Goal: Information Seeking & Learning: Understand process/instructions

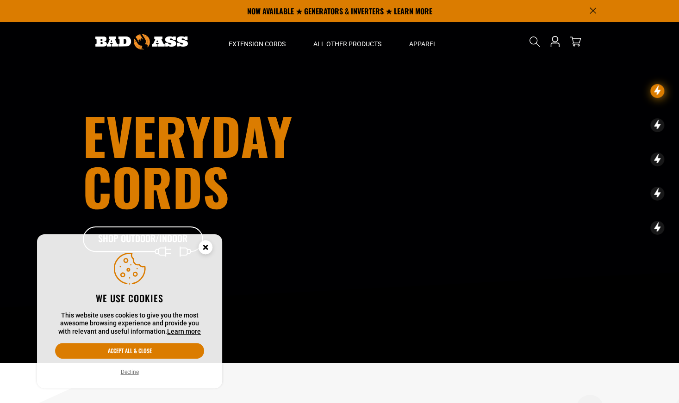
click at [204, 246] on icon "Cookie Consent" at bounding box center [205, 247] width 3 height 3
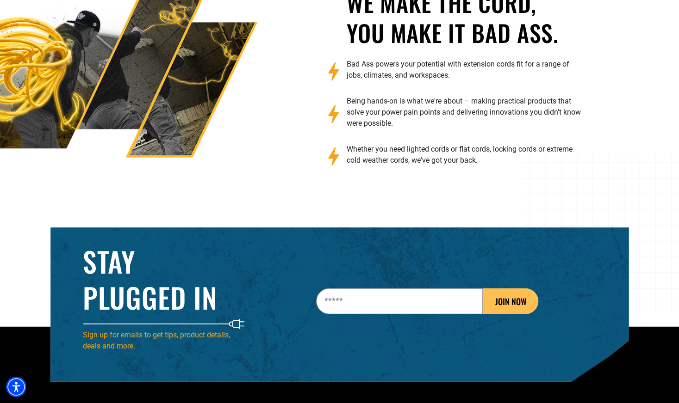
scroll to position [1271, 0]
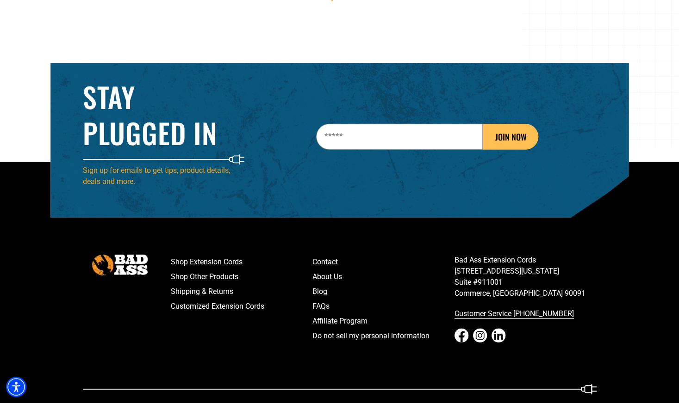
scroll to position [1455, 0]
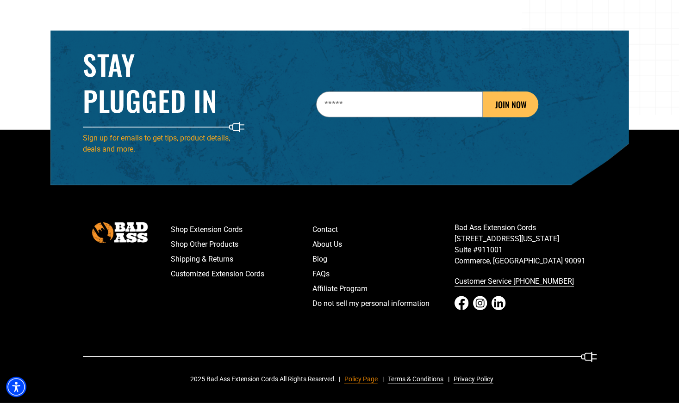
click at [361, 381] on link "Policy Page" at bounding box center [358, 380] width 37 height 10
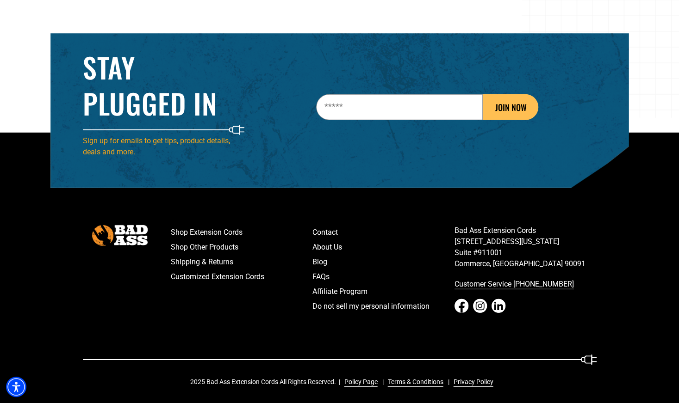
scroll to position [1455, 0]
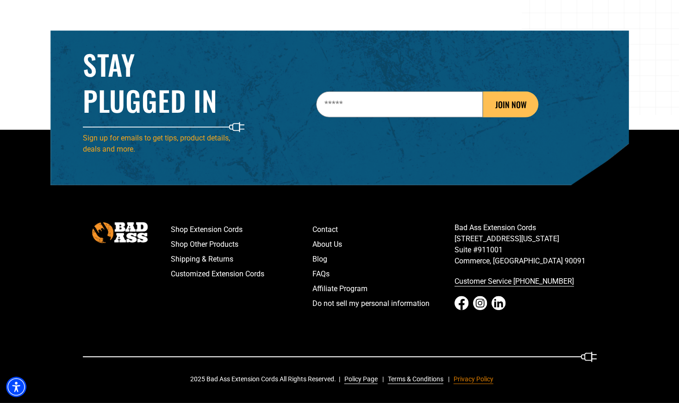
click at [472, 380] on link "Privacy Policy" at bounding box center [471, 380] width 43 height 10
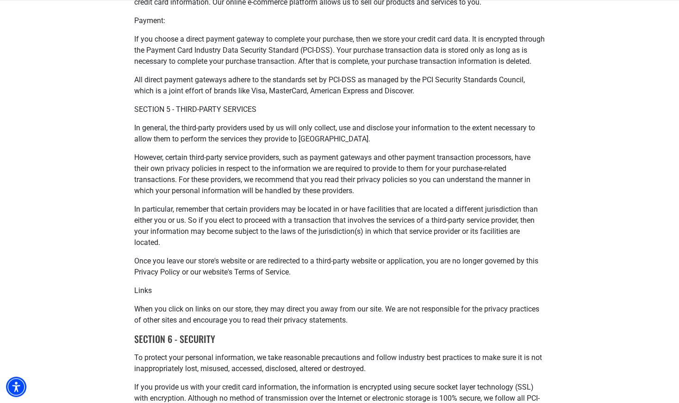
scroll to position [501, 0]
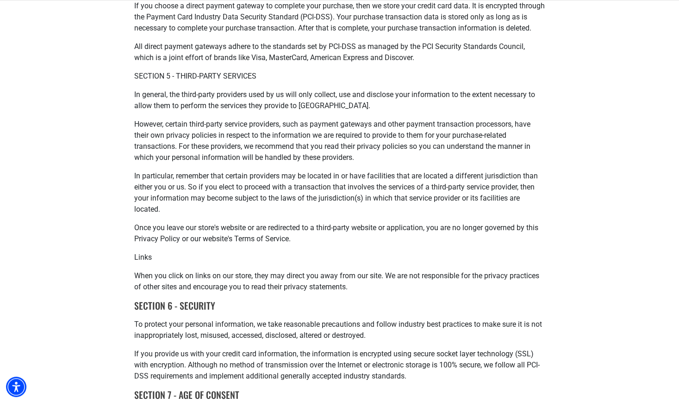
click at [556, 355] on main "Privacy policy SECTION 1 - WHAT DO WE DO WITH YOUR INFORMATION? When you purcha…" at bounding box center [339, 102] width 679 height 1082
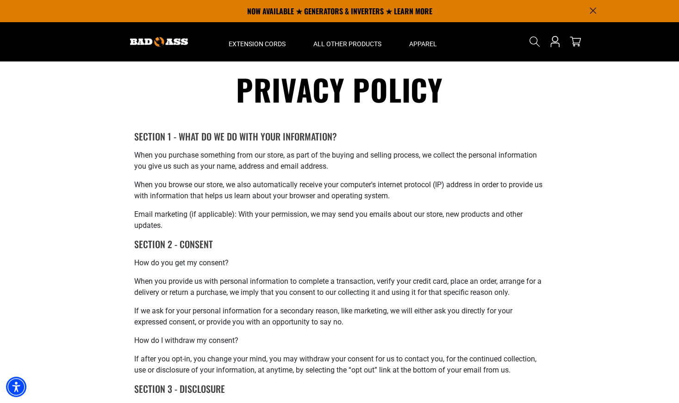
scroll to position [0, 0]
